Goal: Navigation & Orientation: Find specific page/section

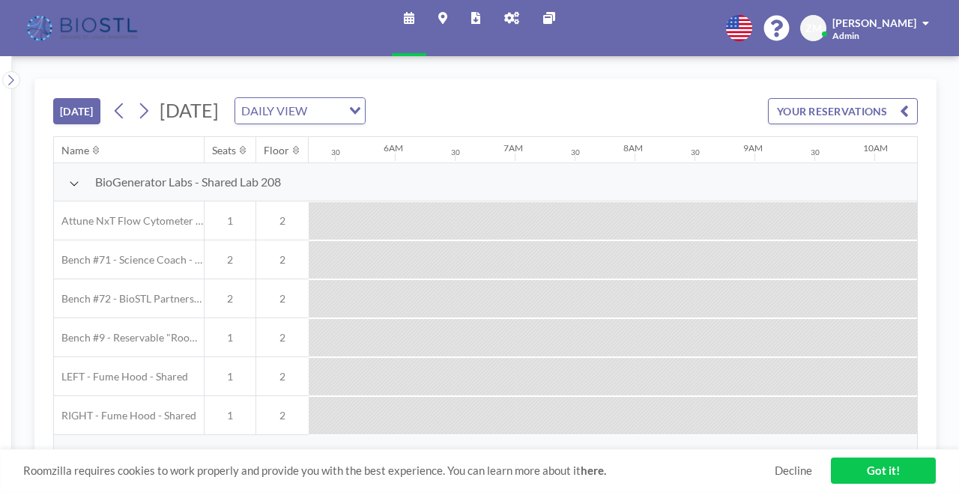
scroll to position [0, 929]
click at [497, 13] on link "Admin panel" at bounding box center [511, 28] width 39 height 56
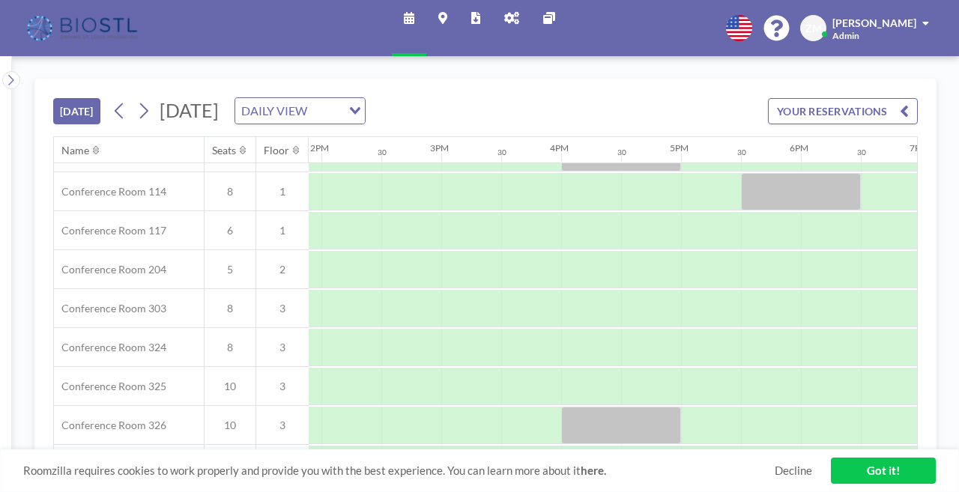
scroll to position [472, 1665]
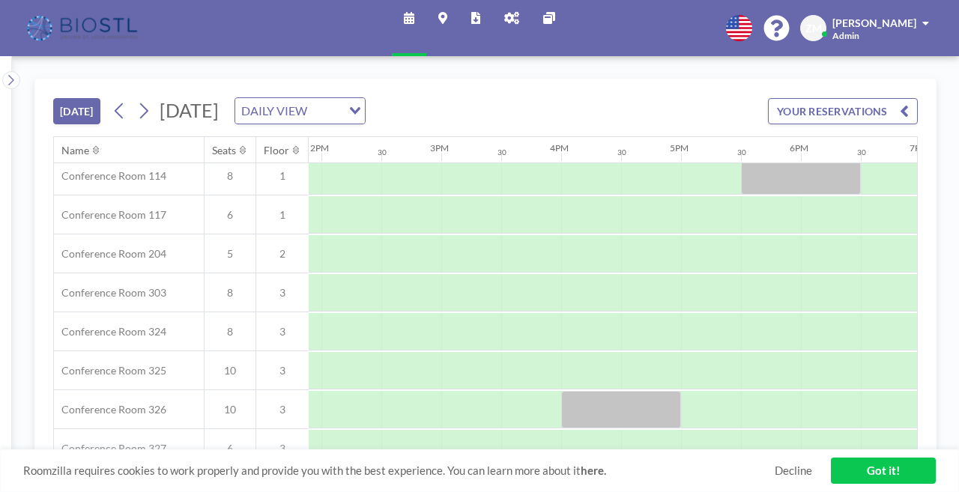
click at [453, 15] on link "Maps" at bounding box center [442, 28] width 33 height 56
